Goal: Task Accomplishment & Management: Complete application form

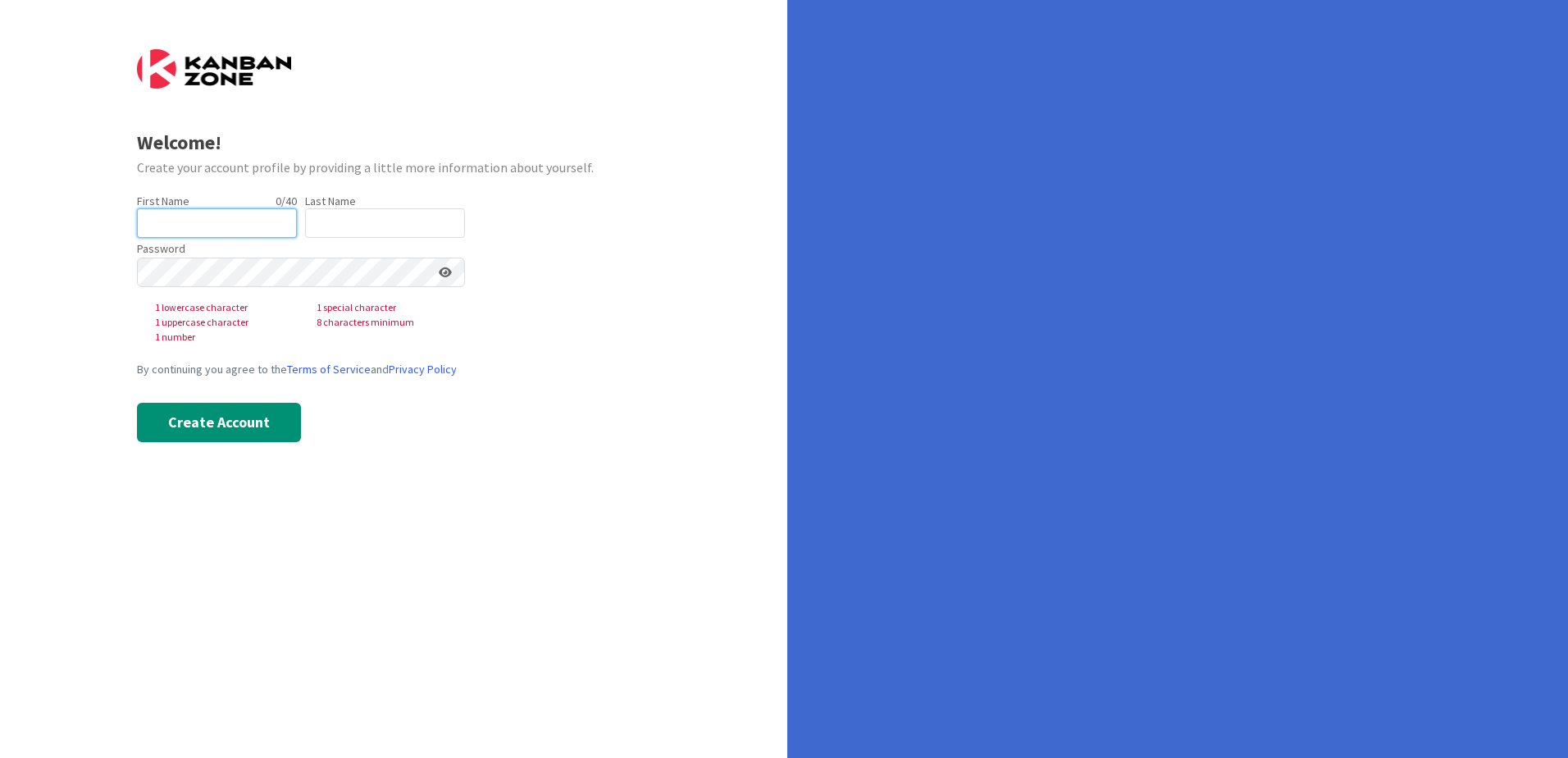
click at [213, 225] on input "text" at bounding box center [217, 222] width 160 height 30
type input "[PERSON_NAME]"
click at [345, 224] on input "text" at bounding box center [384, 222] width 160 height 30
type input "[PERSON_NAME]"
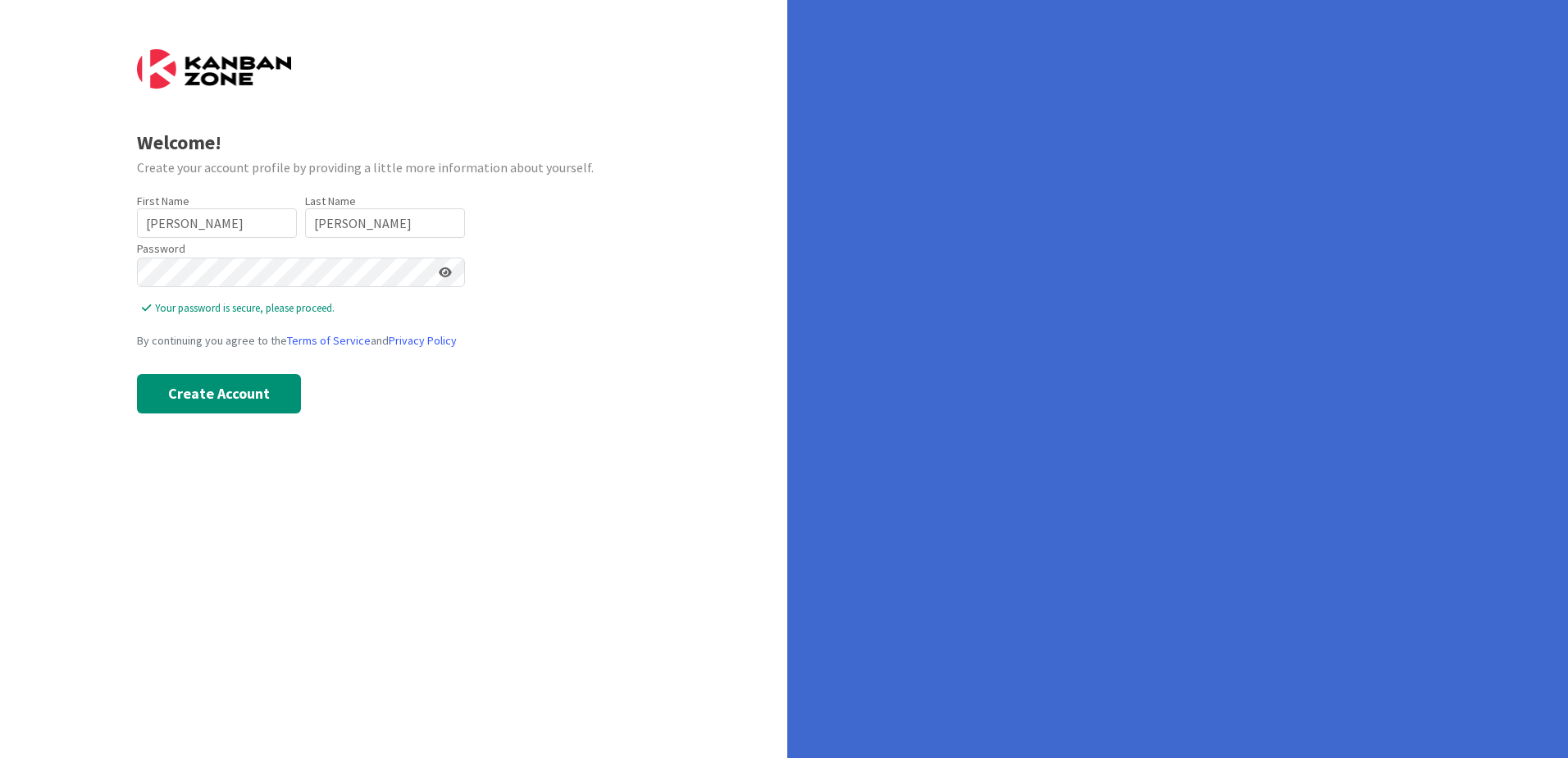
click at [448, 270] on icon at bounding box center [446, 272] width 13 height 11
click at [234, 393] on button "Create Account" at bounding box center [219, 393] width 164 height 39
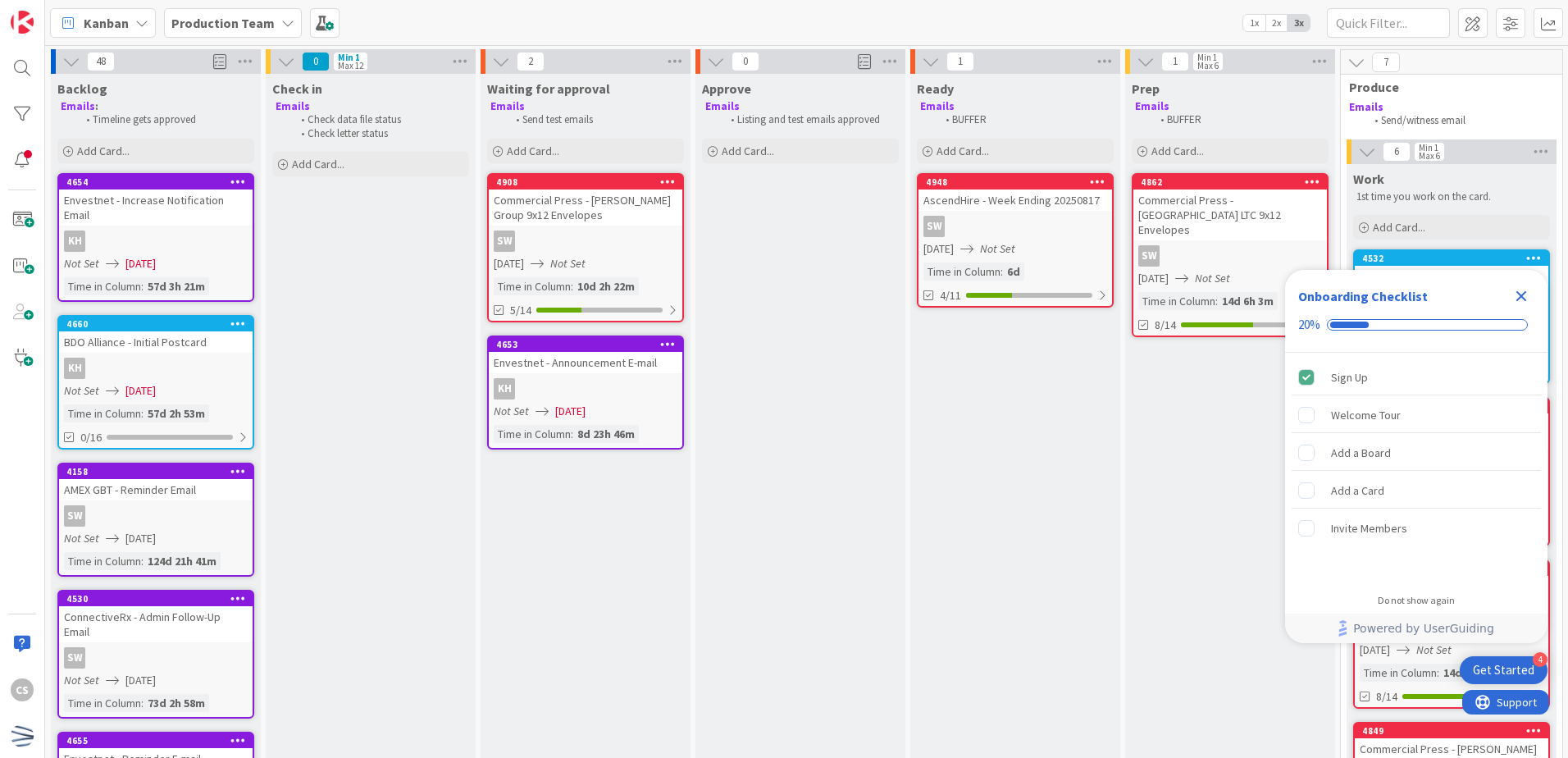
click at [269, 29] on div "Production Team" at bounding box center [233, 23] width 138 height 30
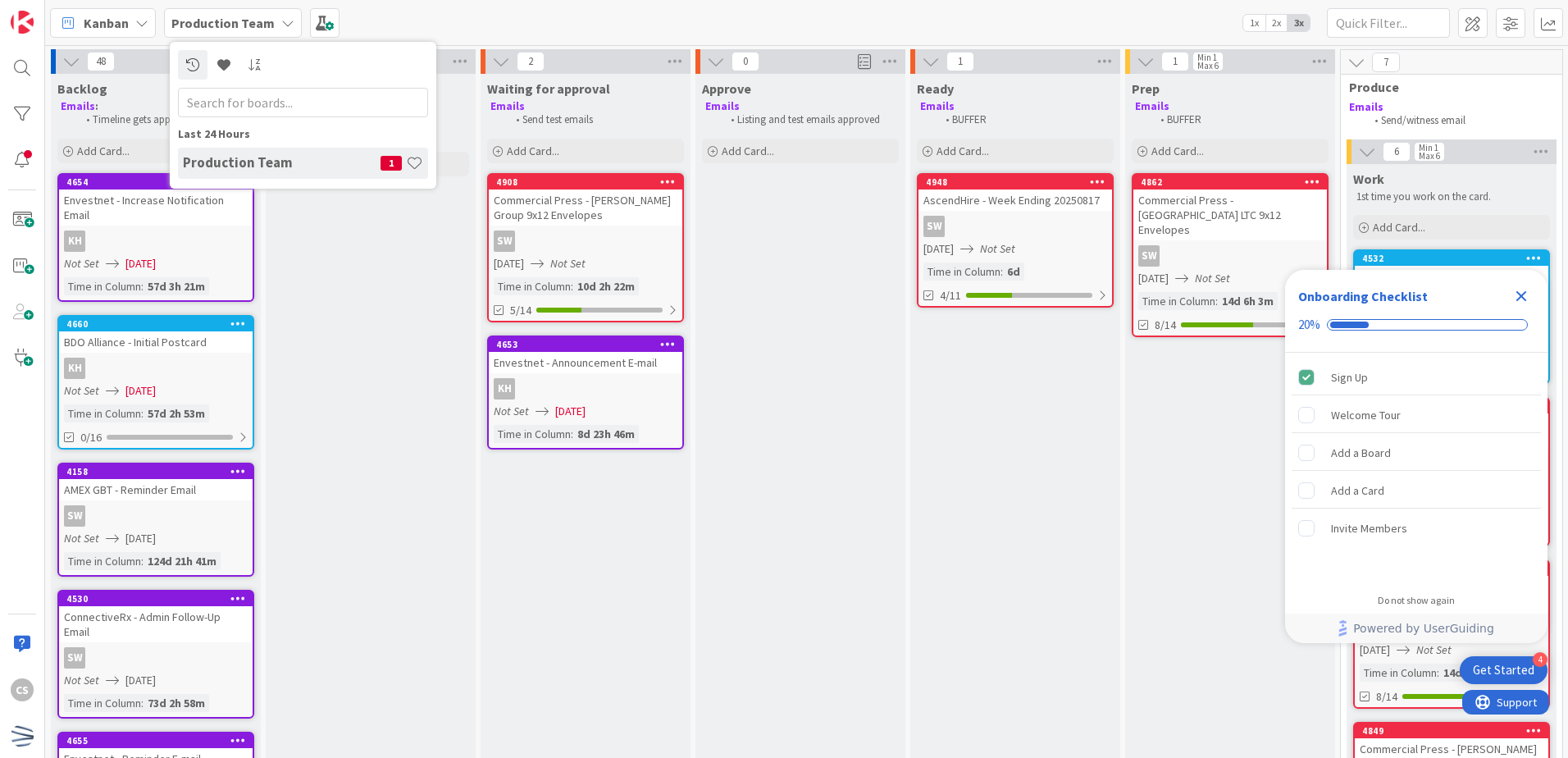
click at [269, 156] on h4 "Production Team" at bounding box center [282, 162] width 197 height 16
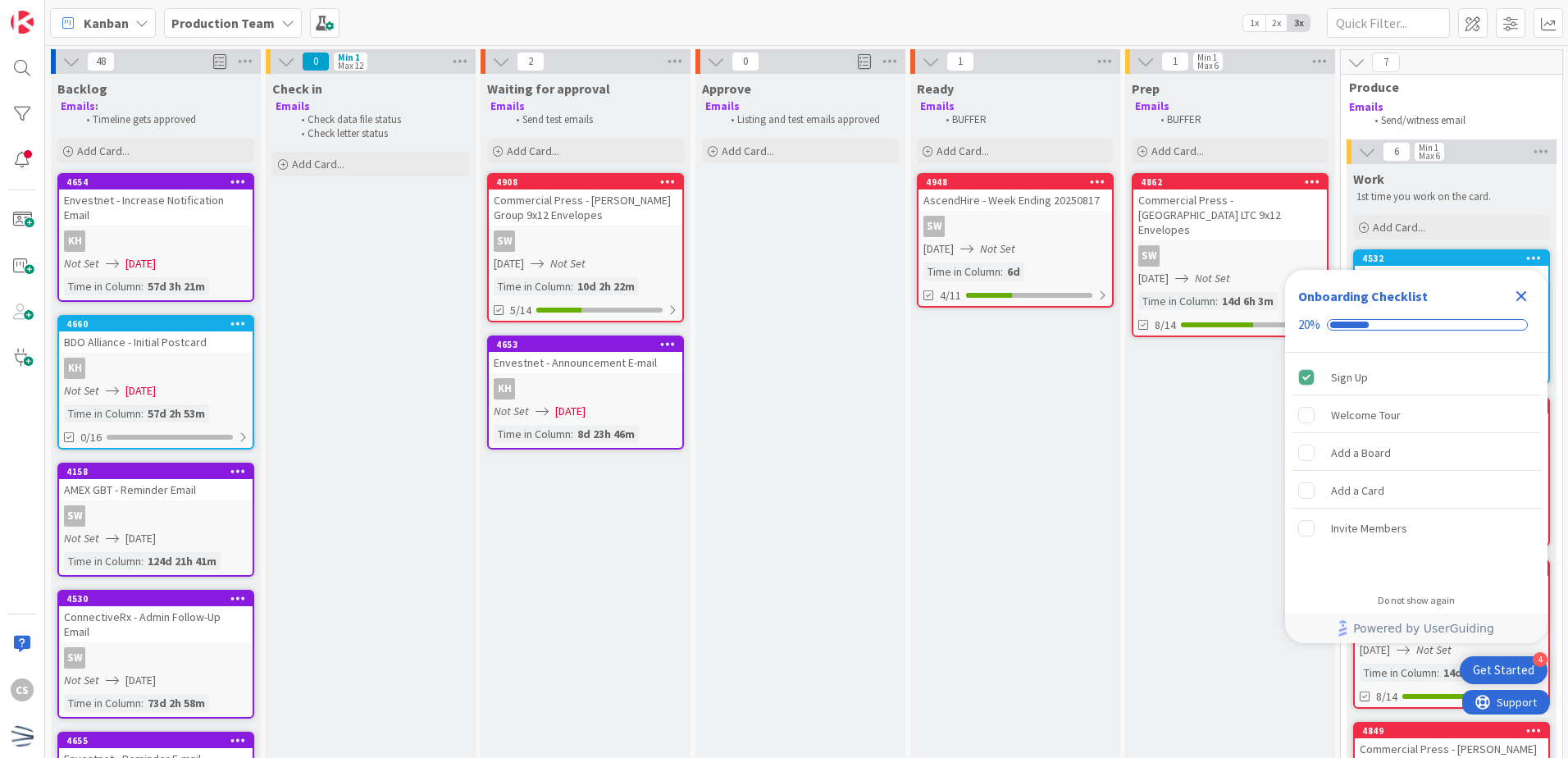
click at [139, 23] on icon at bounding box center [142, 23] width 13 height 13
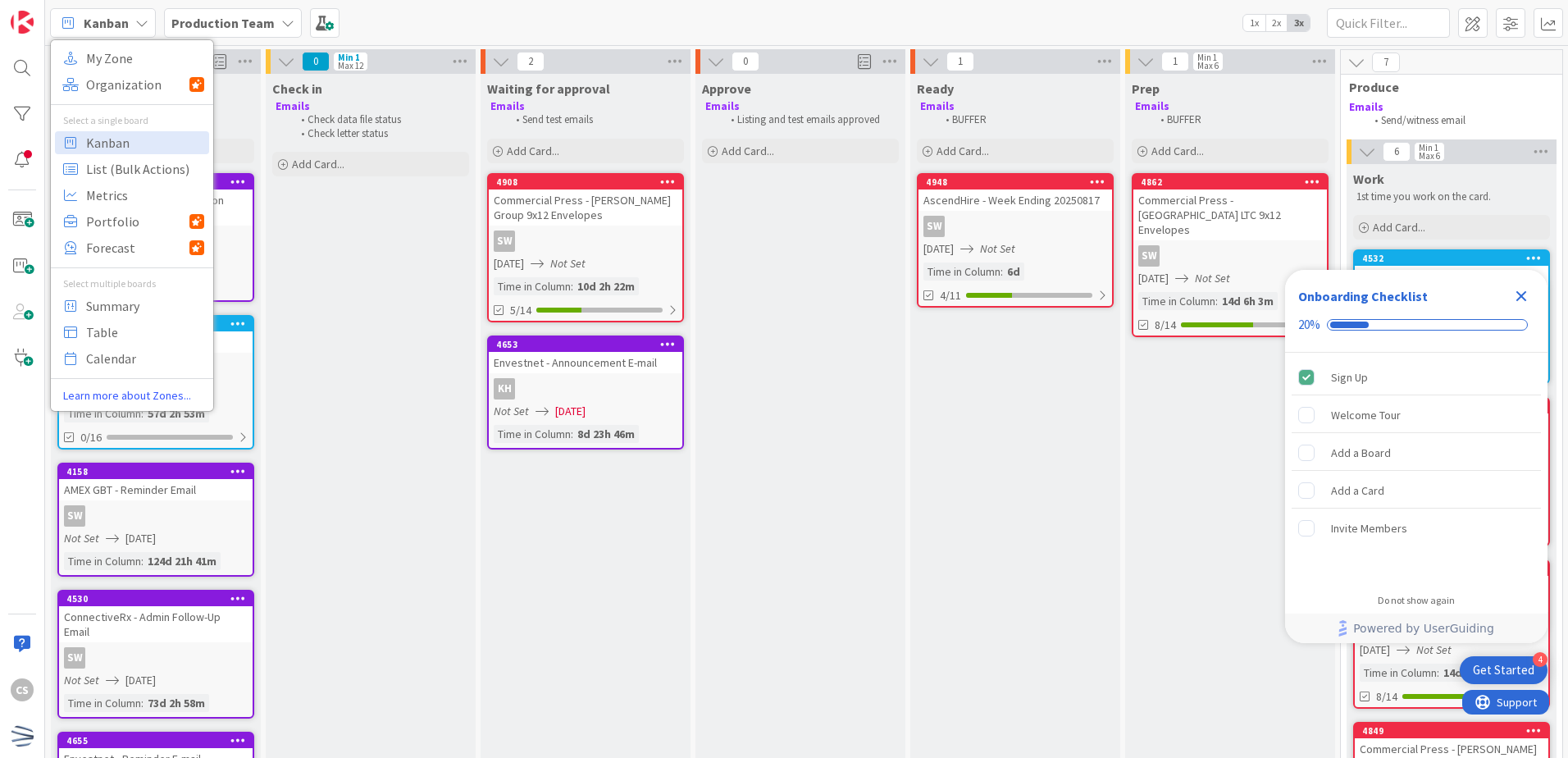
click at [139, 25] on icon at bounding box center [142, 23] width 13 height 13
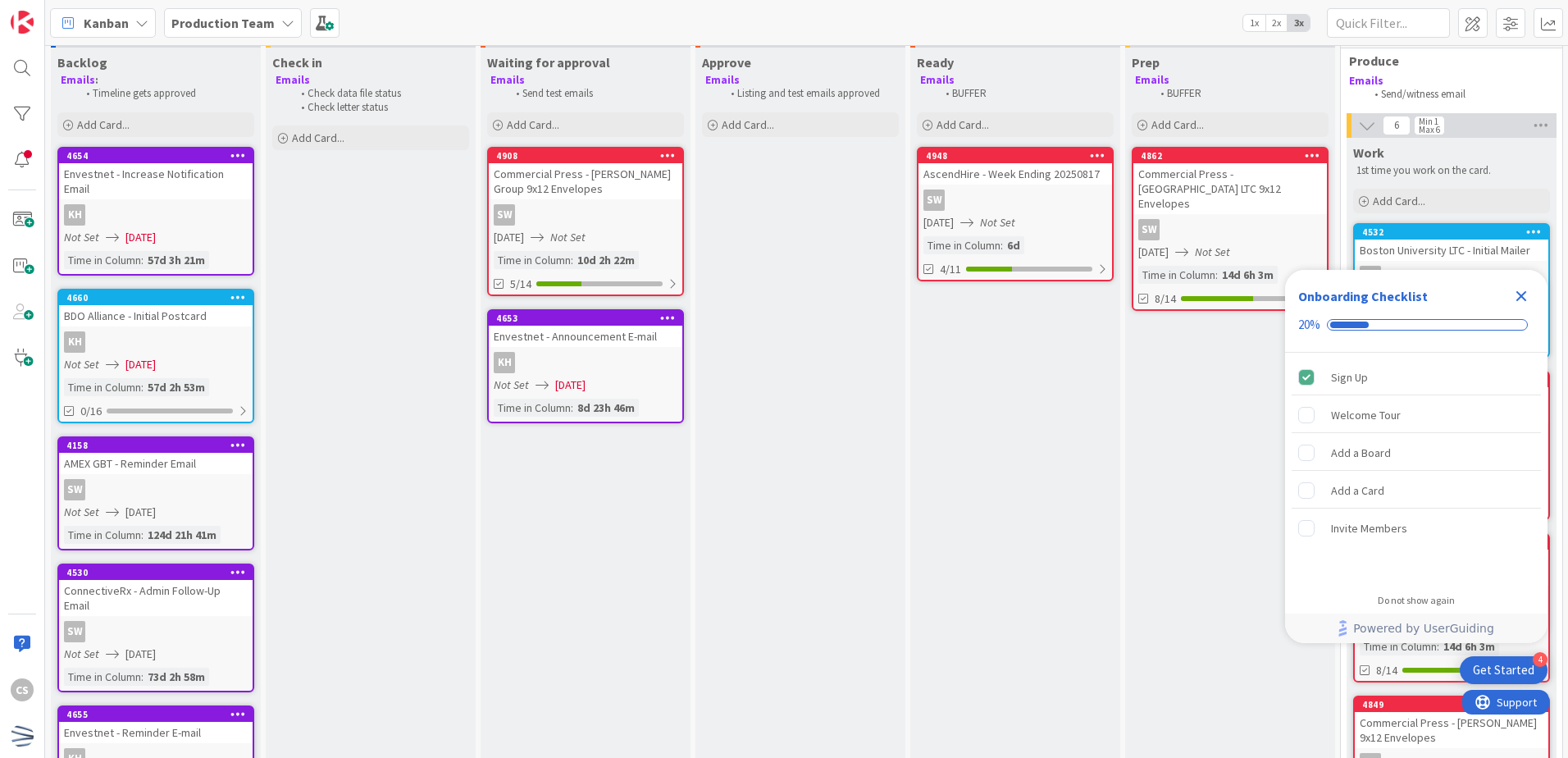
scroll to position [24, 0]
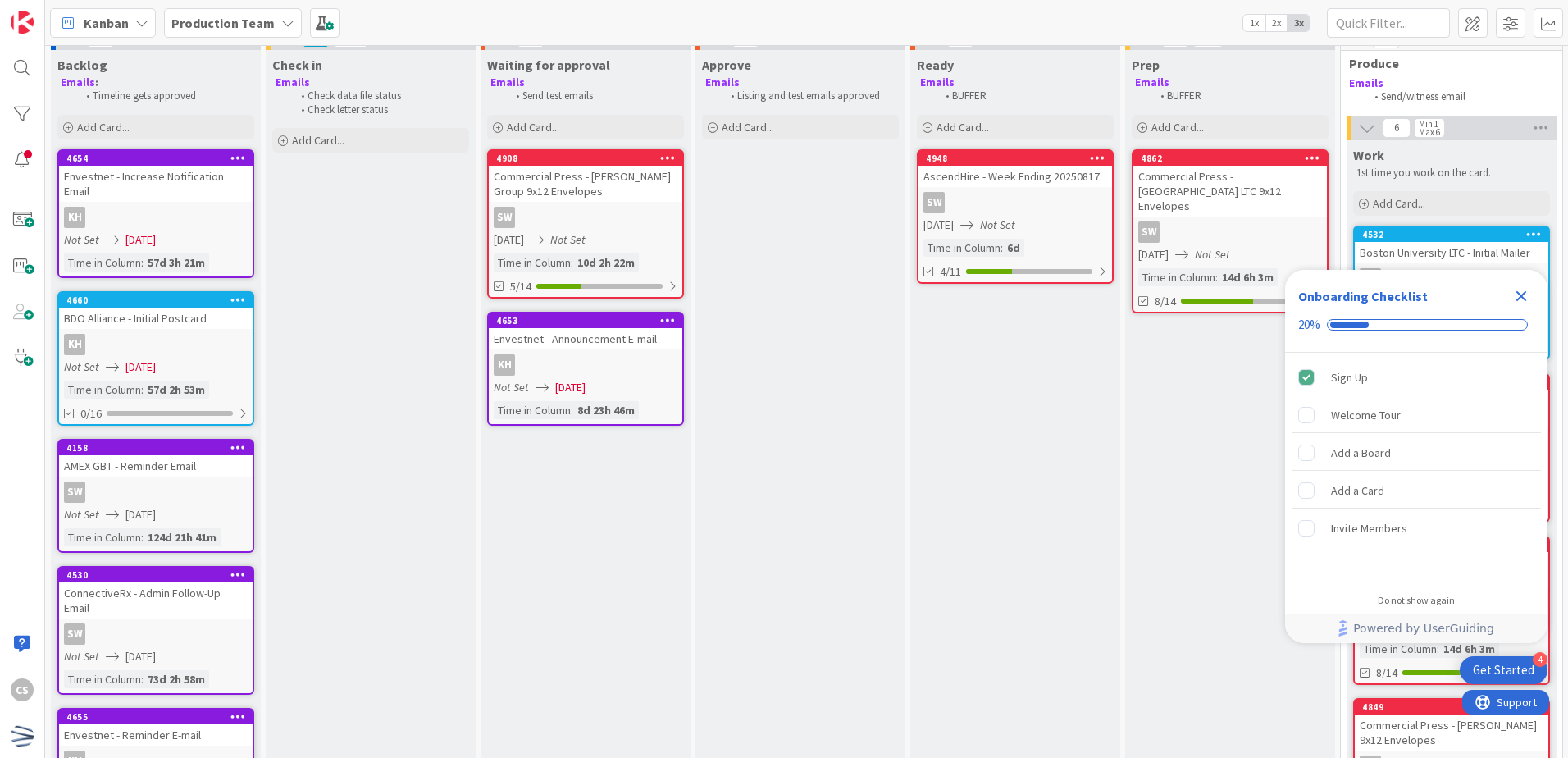
click at [110, 26] on span "Kanban" at bounding box center [105, 23] width 45 height 20
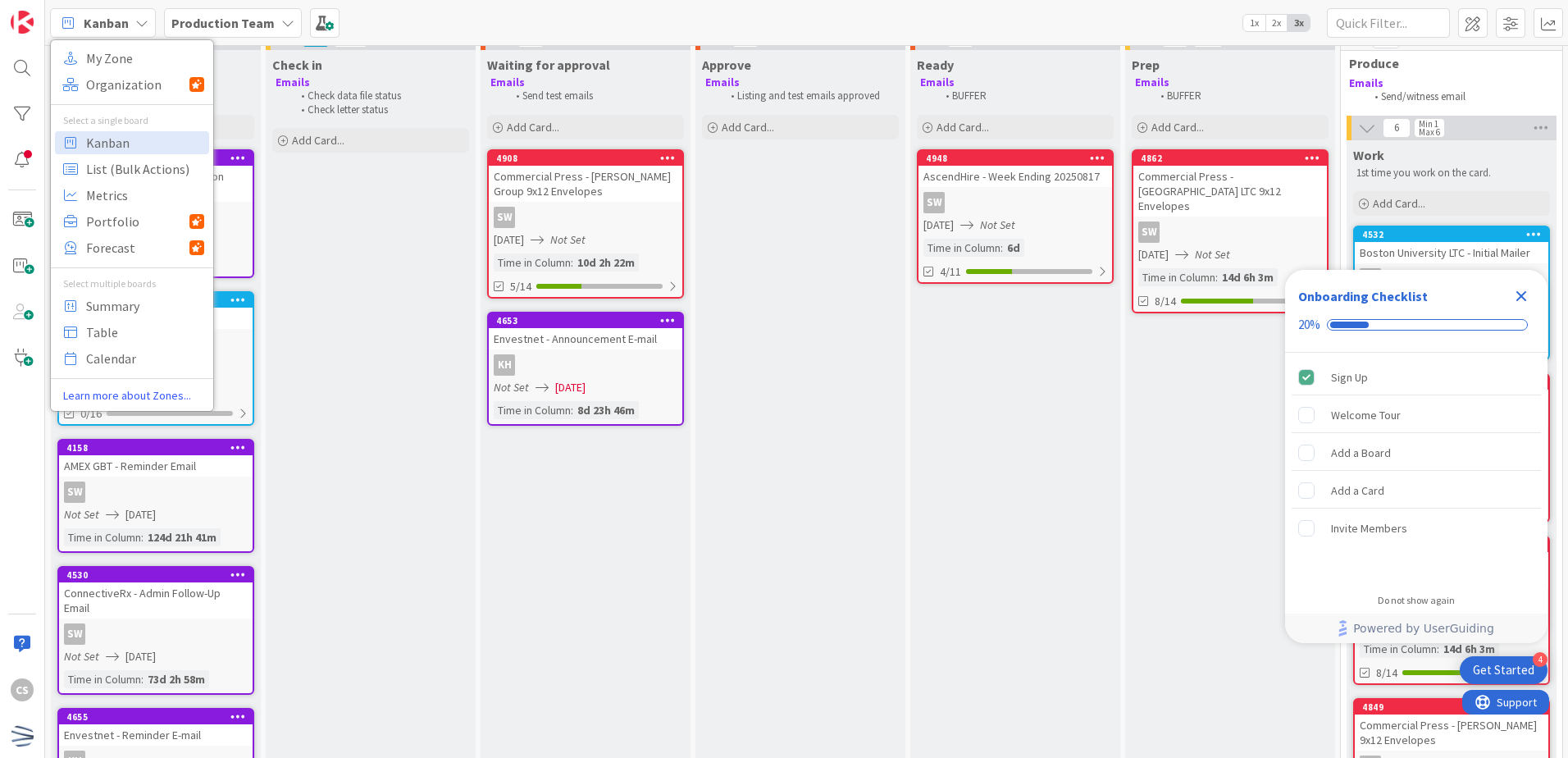
click at [179, 18] on b "Production Team" at bounding box center [223, 22] width 104 height 16
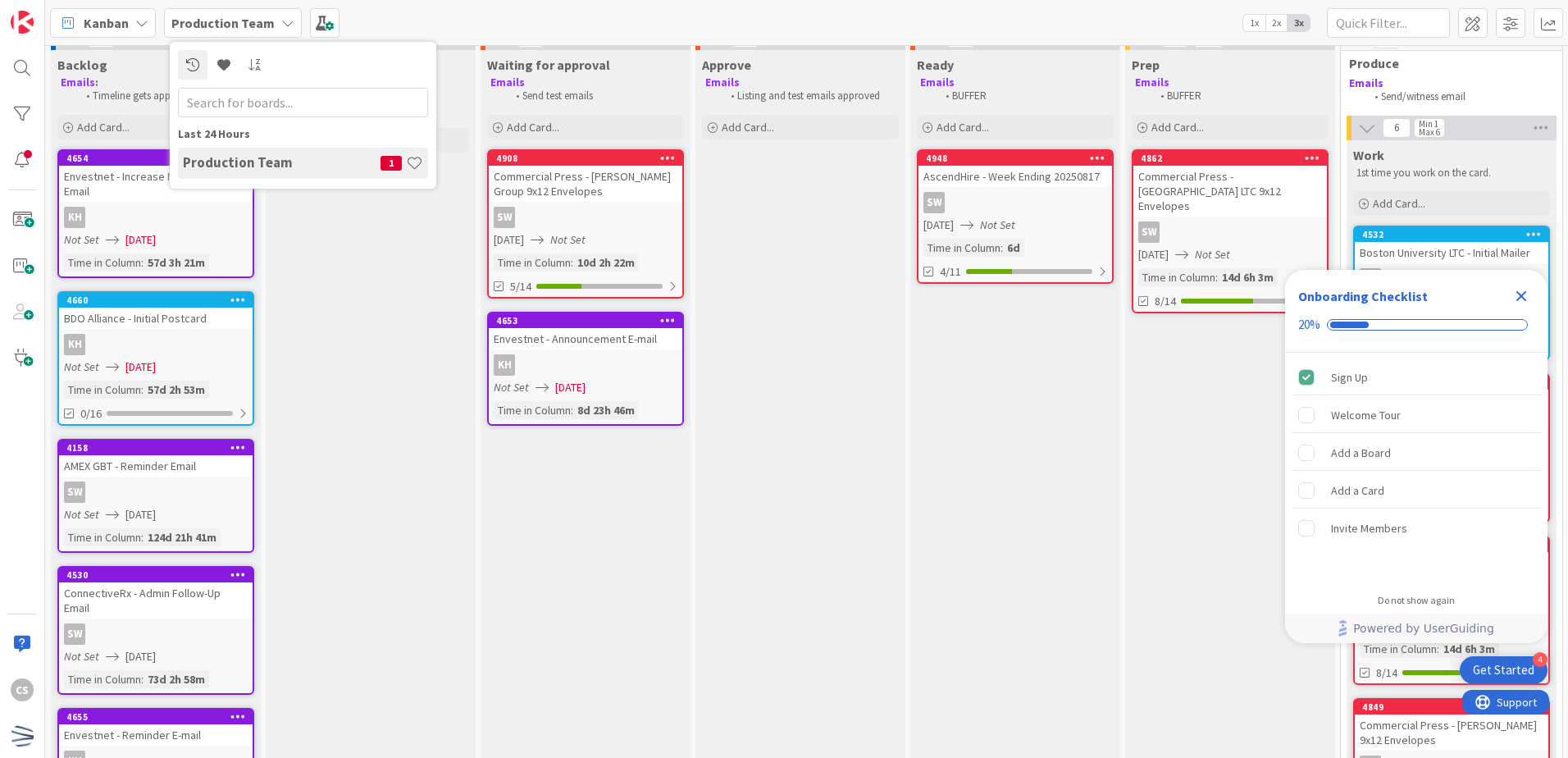
type input "v"
type input "c"
